Goal: Transaction & Acquisition: Obtain resource

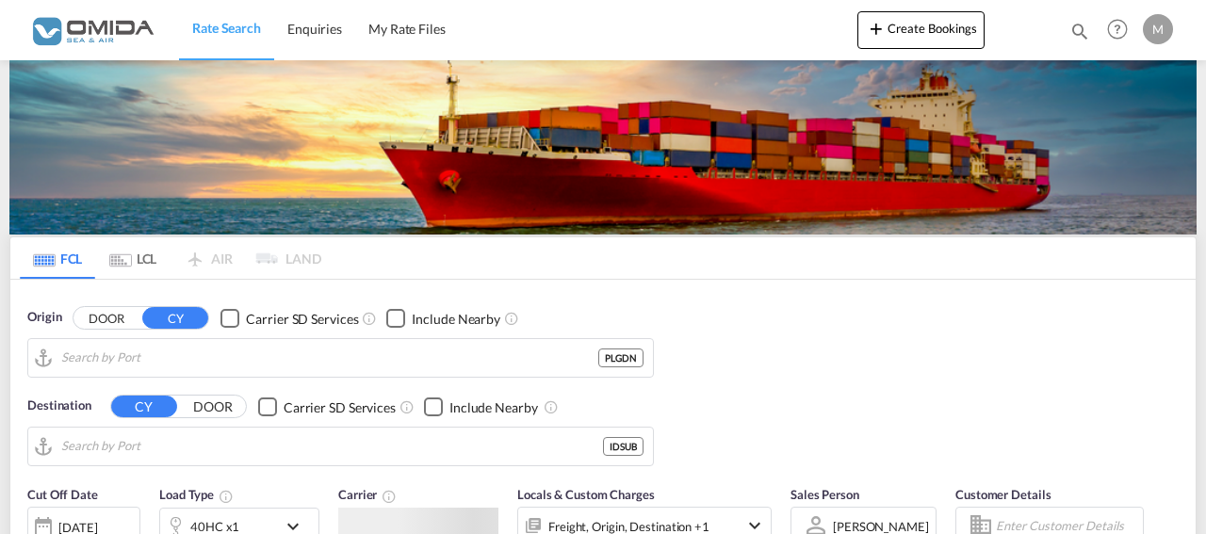
type input "Gdansk, PLGDN"
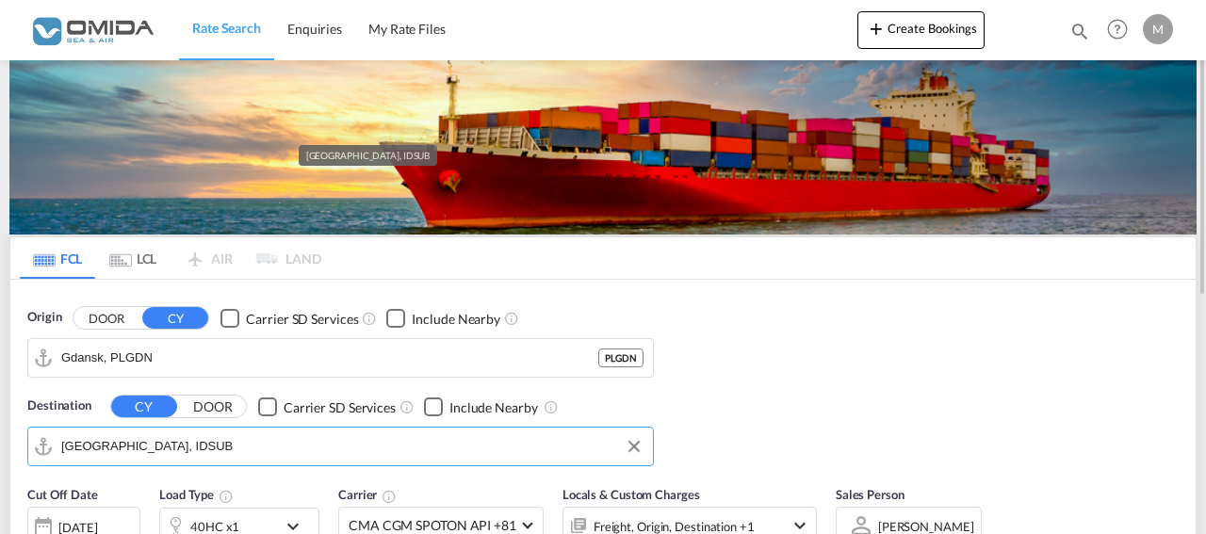
click at [200, 442] on input "[GEOGRAPHIC_DATA], IDSUB" at bounding box center [352, 446] width 582 height 28
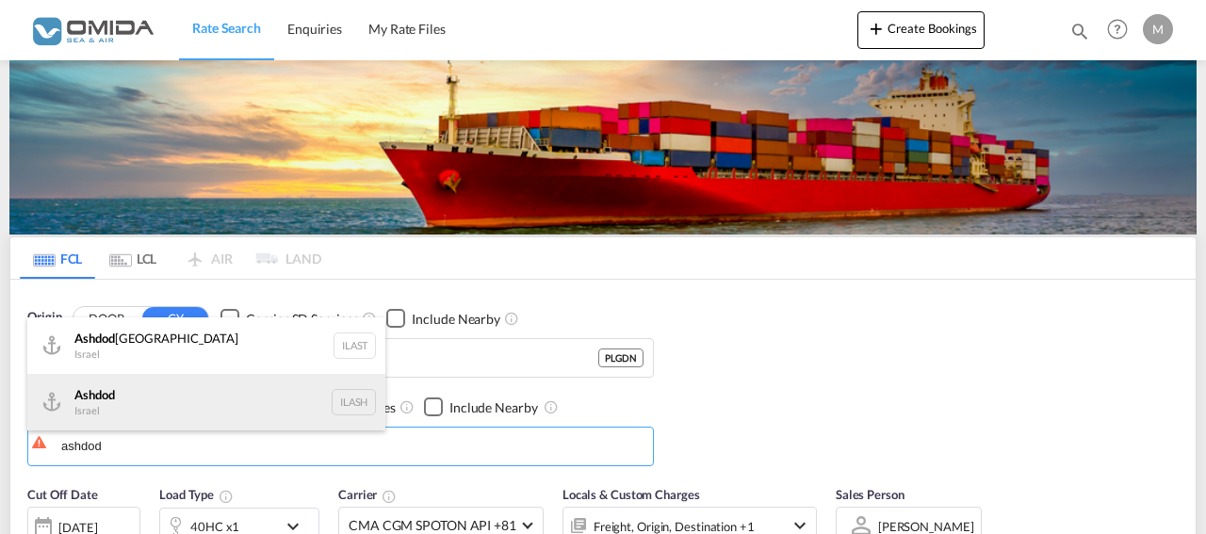
click at [174, 395] on div "Ashdod [GEOGRAPHIC_DATA] [GEOGRAPHIC_DATA]" at bounding box center [206, 402] width 358 height 57
type input "Ashdod, ILASH"
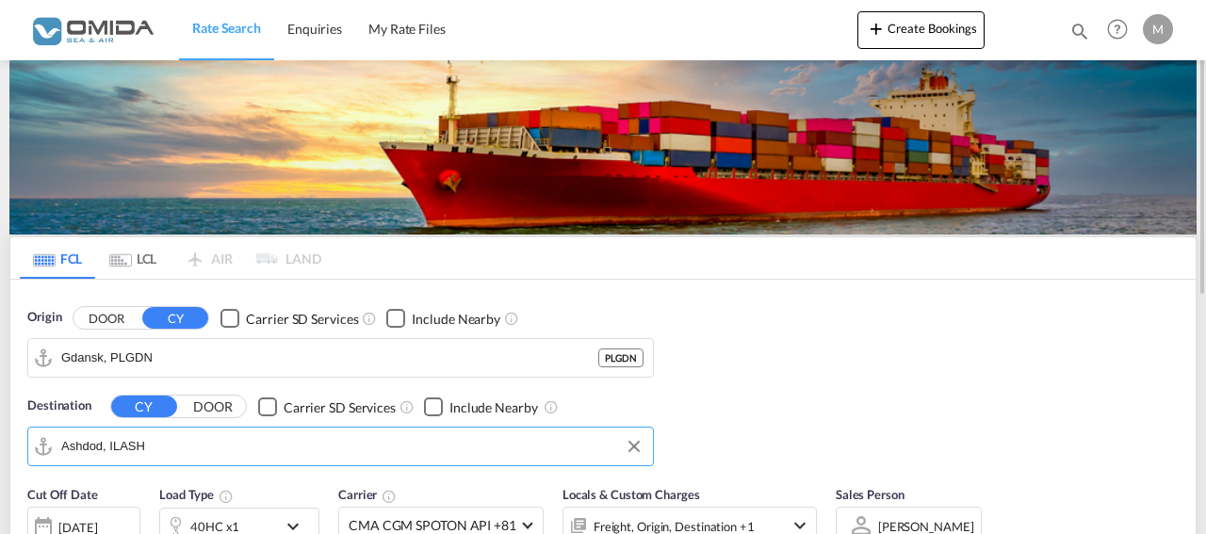
scroll to position [192, 0]
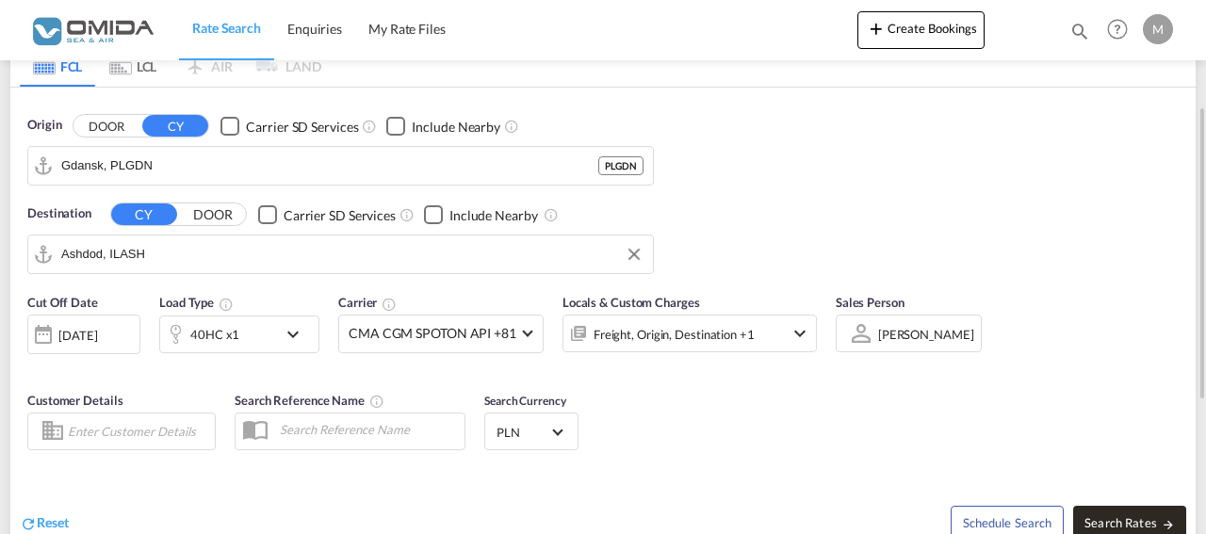
click at [1126, 514] on button "Search Rates" at bounding box center [1129, 523] width 113 height 34
type input "PLGDN to ILASH / [DATE]"
